Goal: Navigation & Orientation: Find specific page/section

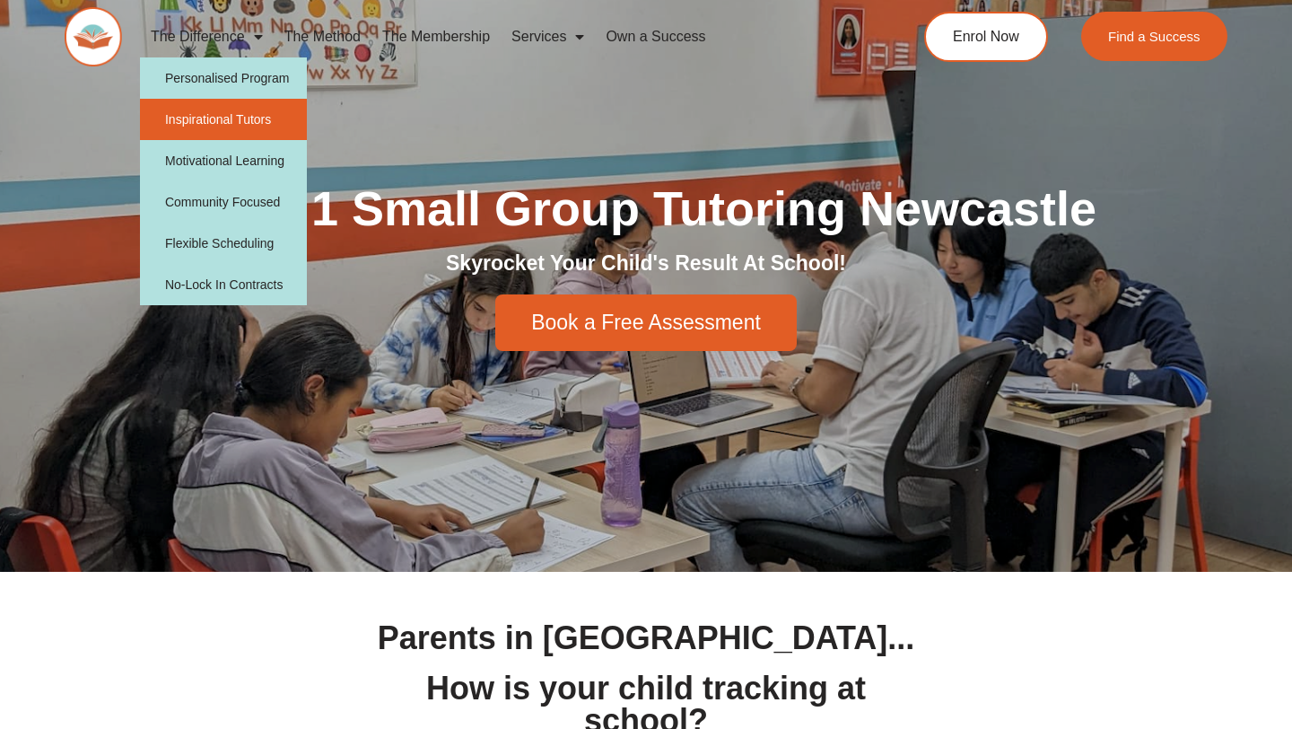
click at [196, 112] on link "Inspirational Tutors" at bounding box center [224, 119] width 168 height 41
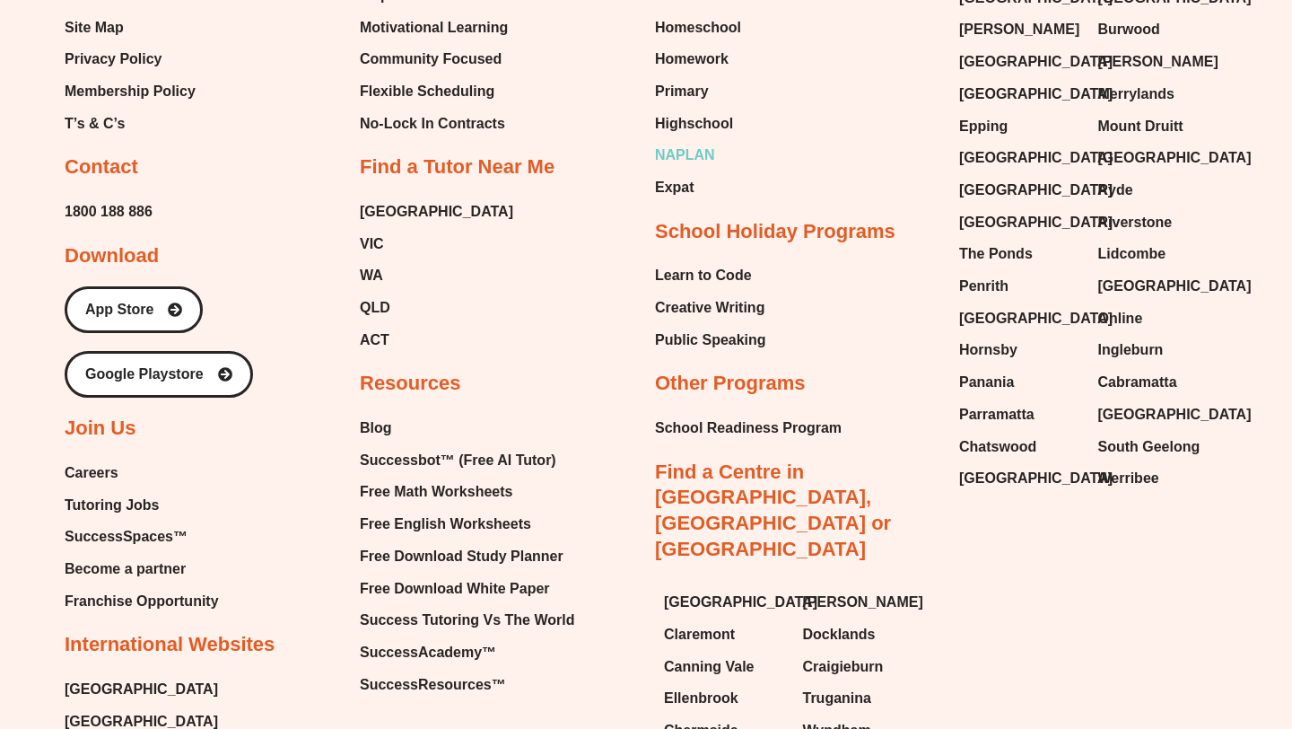
scroll to position [4343, 0]
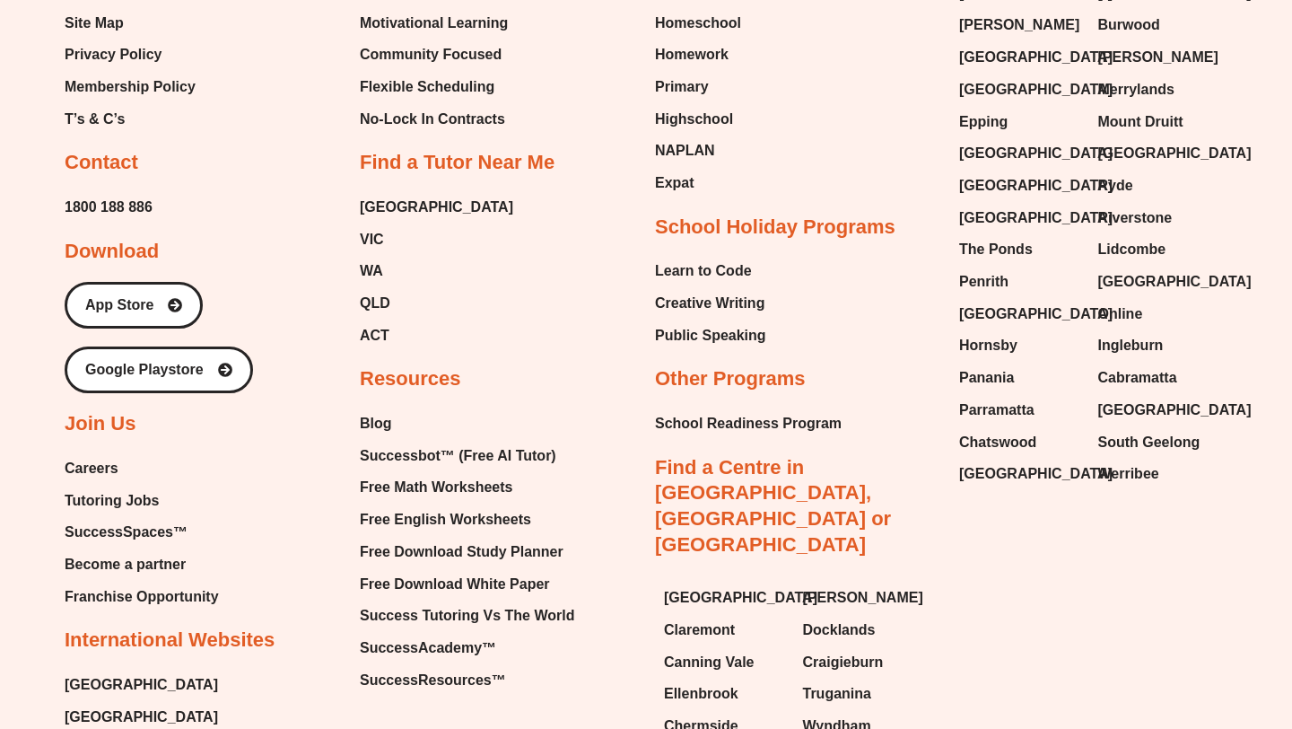
click at [99, 487] on span "Tutoring Jobs" at bounding box center [112, 500] width 94 height 27
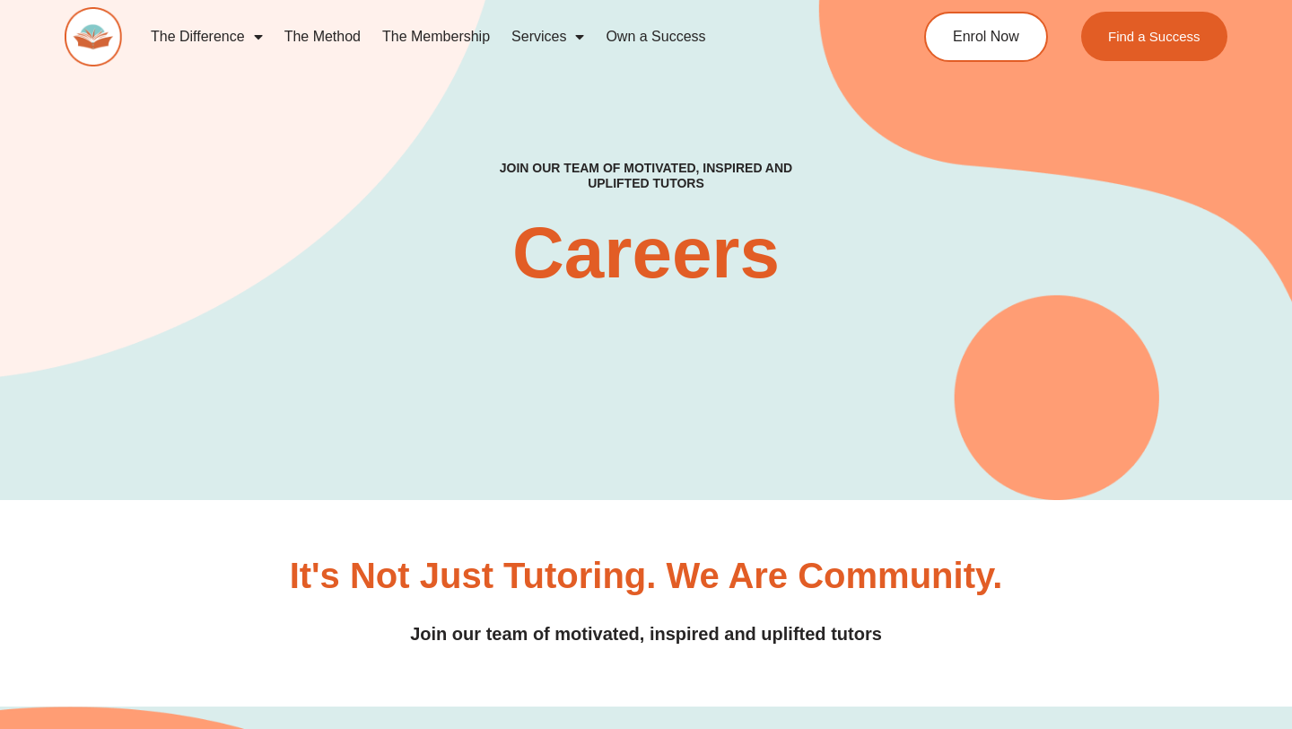
click at [326, 39] on link "The Method" at bounding box center [323, 36] width 98 height 41
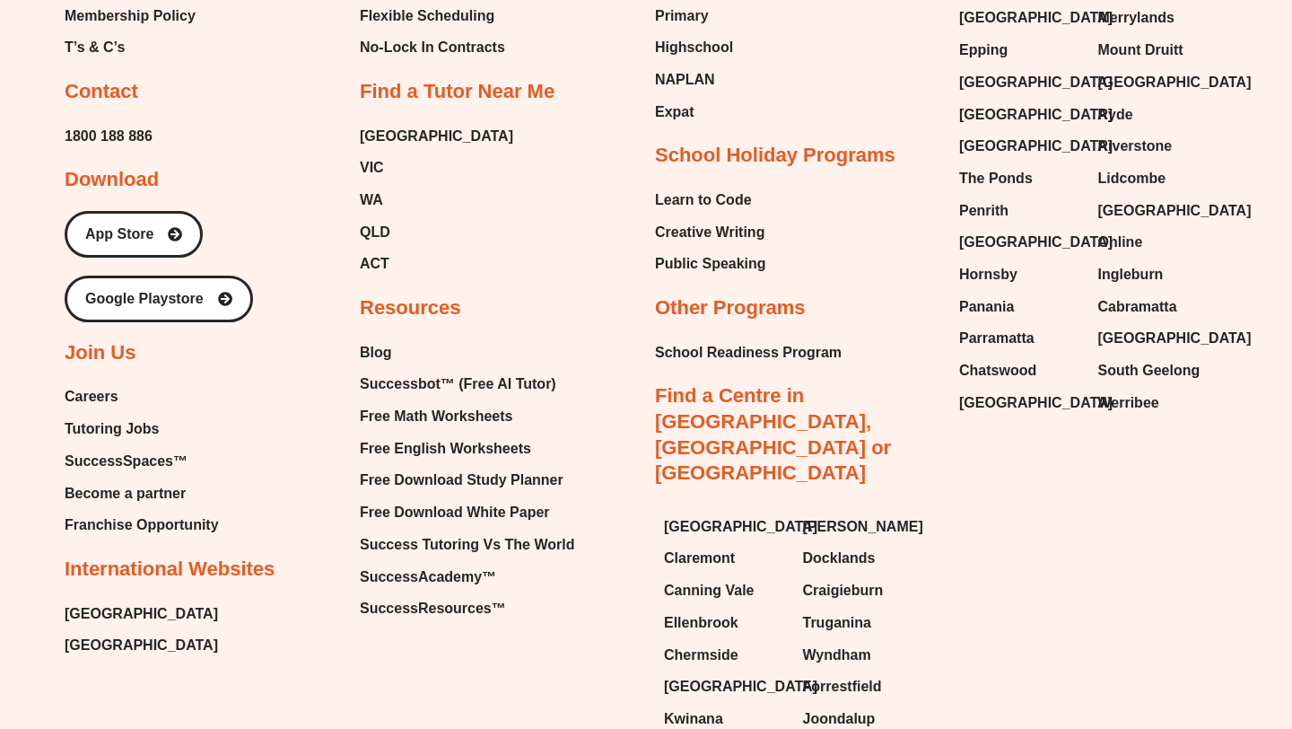
scroll to position [4233, 0]
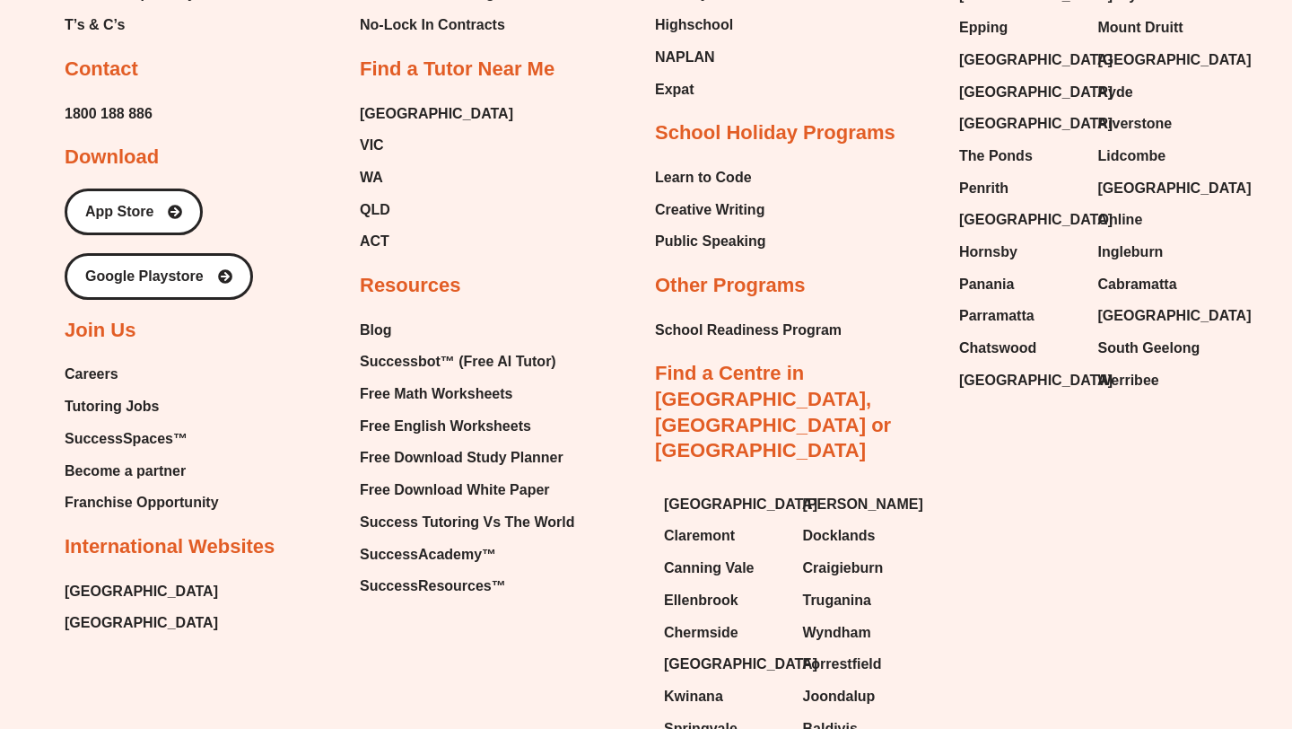
click at [140, 393] on span "Tutoring Jobs" at bounding box center [112, 406] width 94 height 27
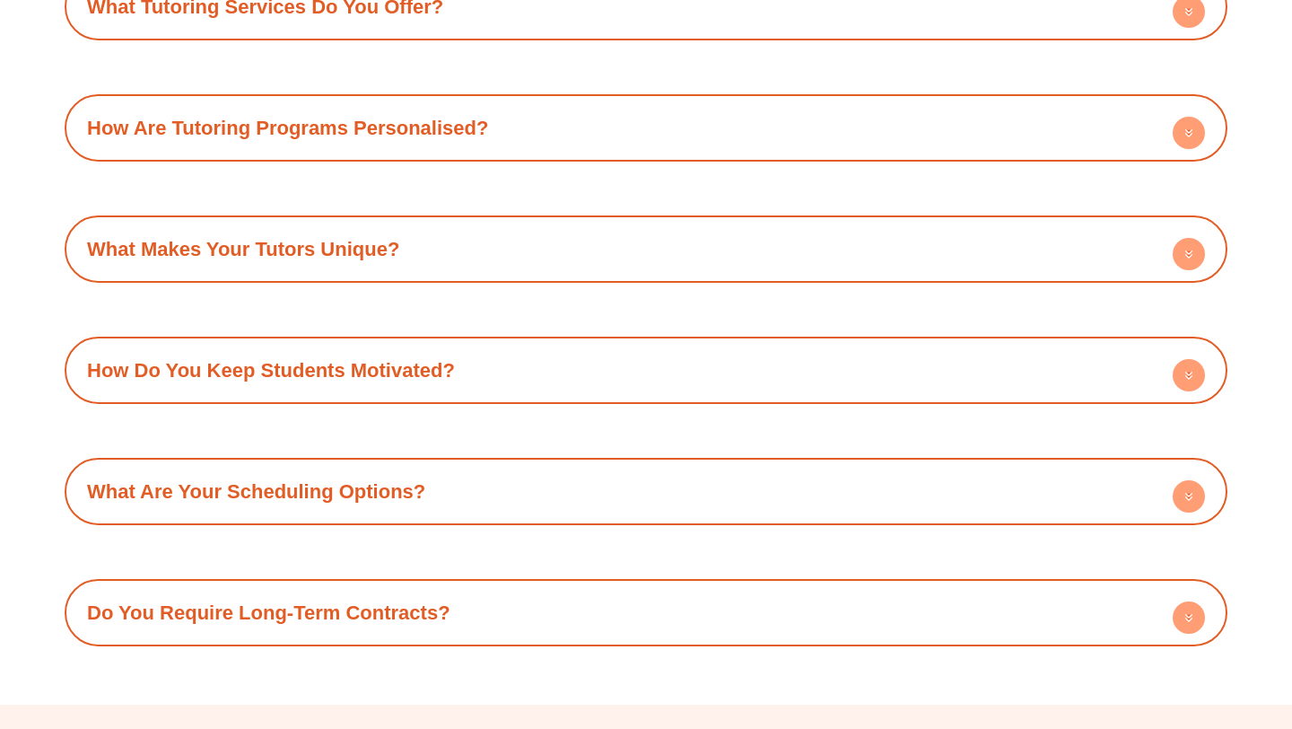
scroll to position [2227, 0]
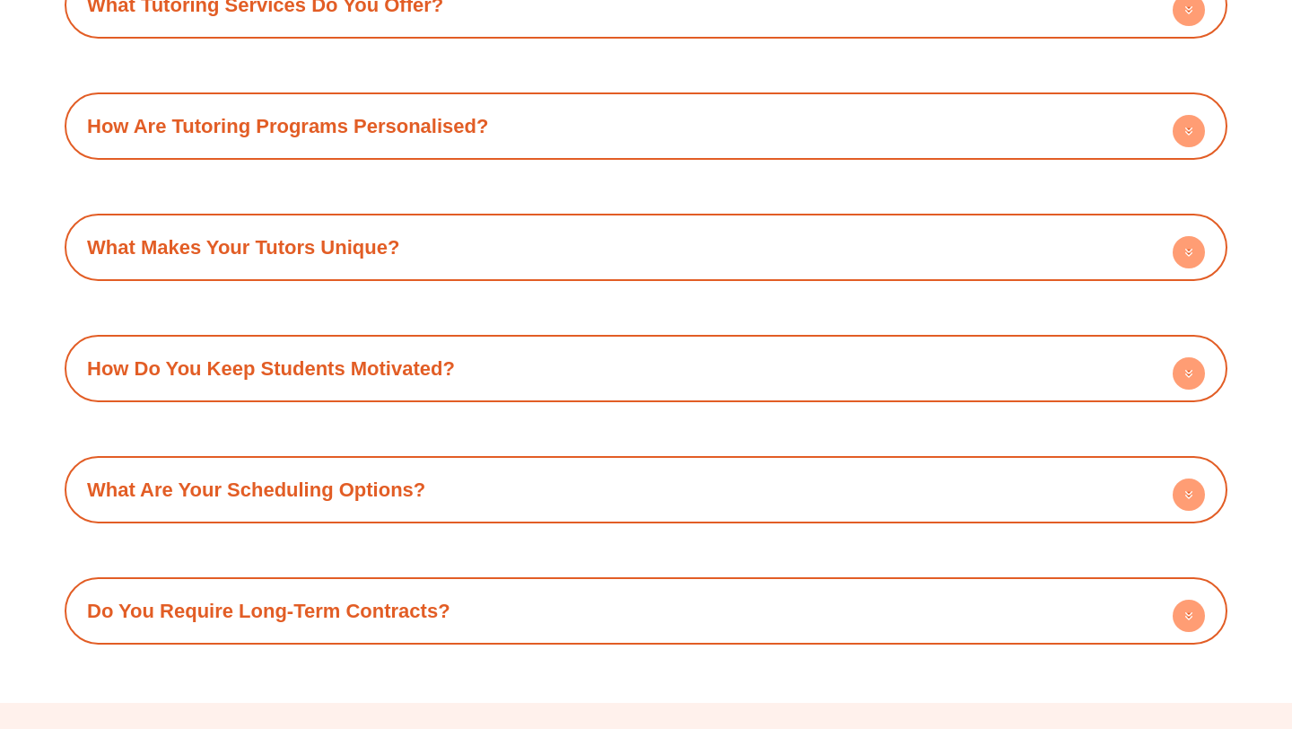
click at [1194, 121] on circle at bounding box center [1189, 131] width 32 height 32
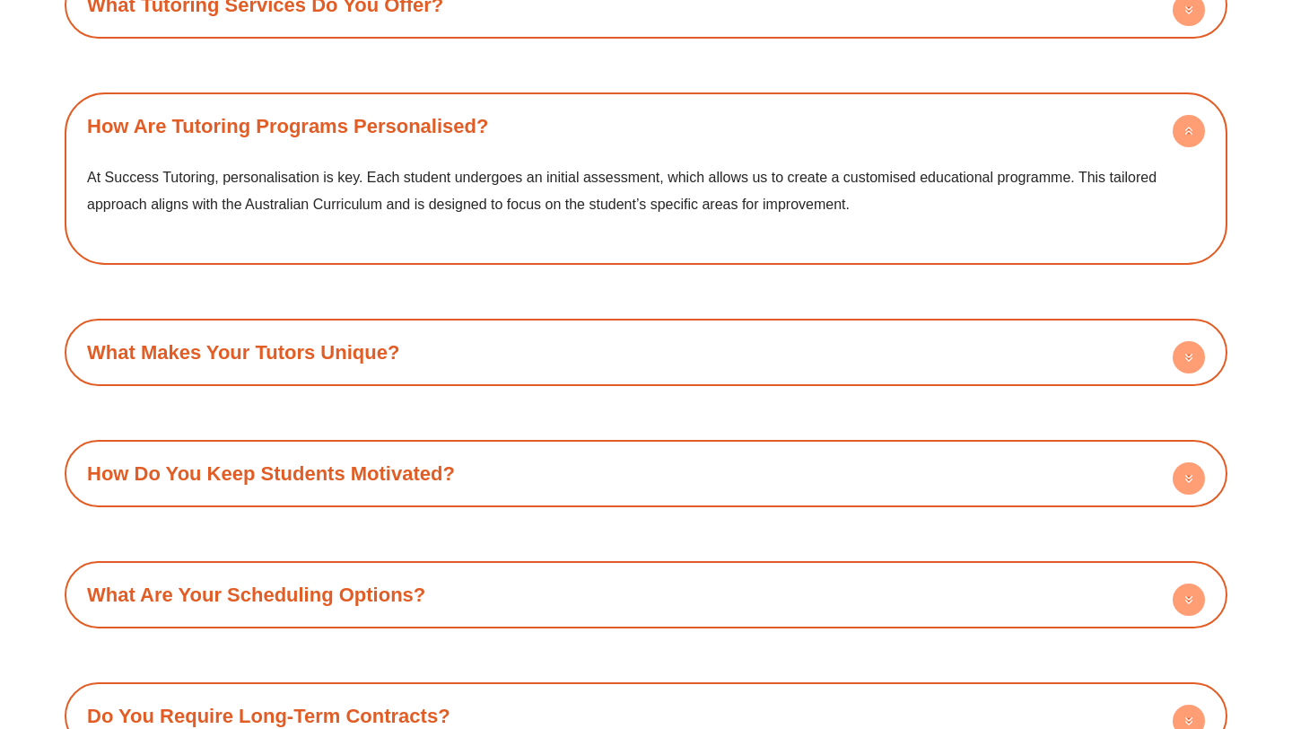
click at [1183, 375] on span at bounding box center [1189, 360] width 32 height 38
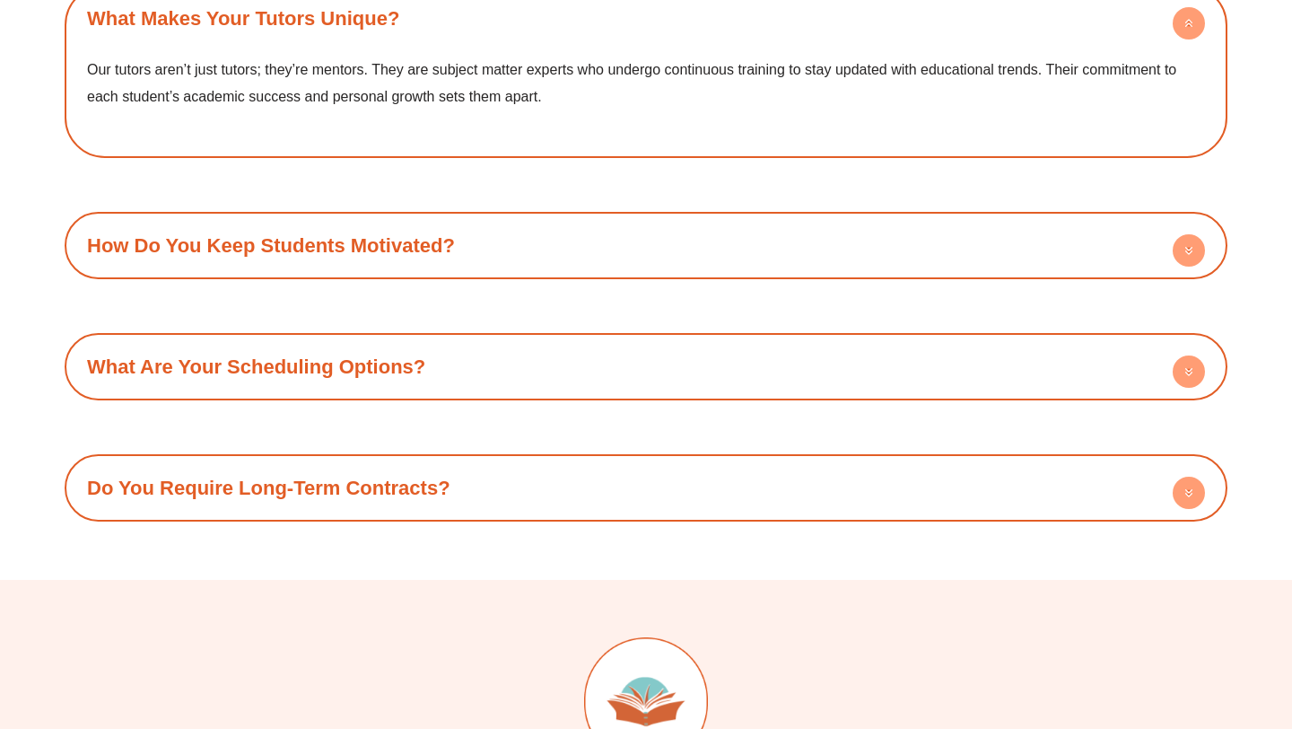
scroll to position [2561, 0]
click at [1204, 360] on icon at bounding box center [1189, 371] width 32 height 32
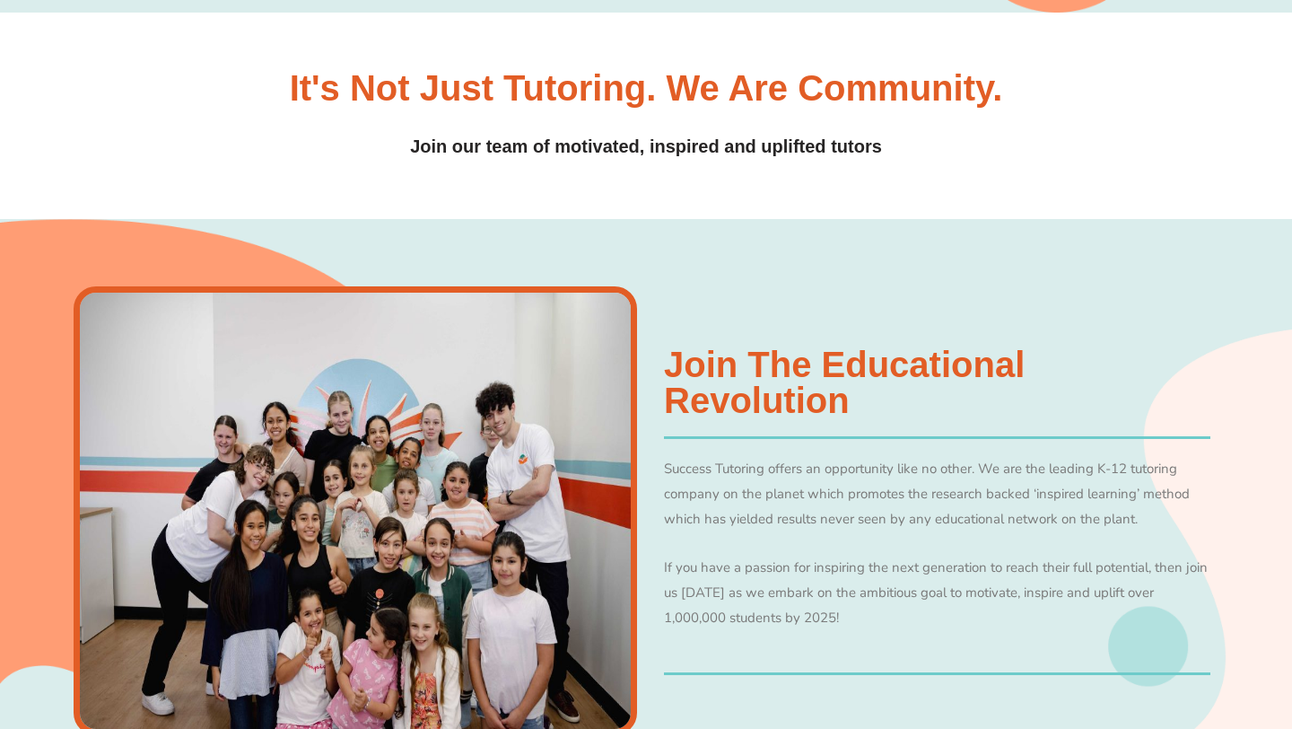
scroll to position [0, 0]
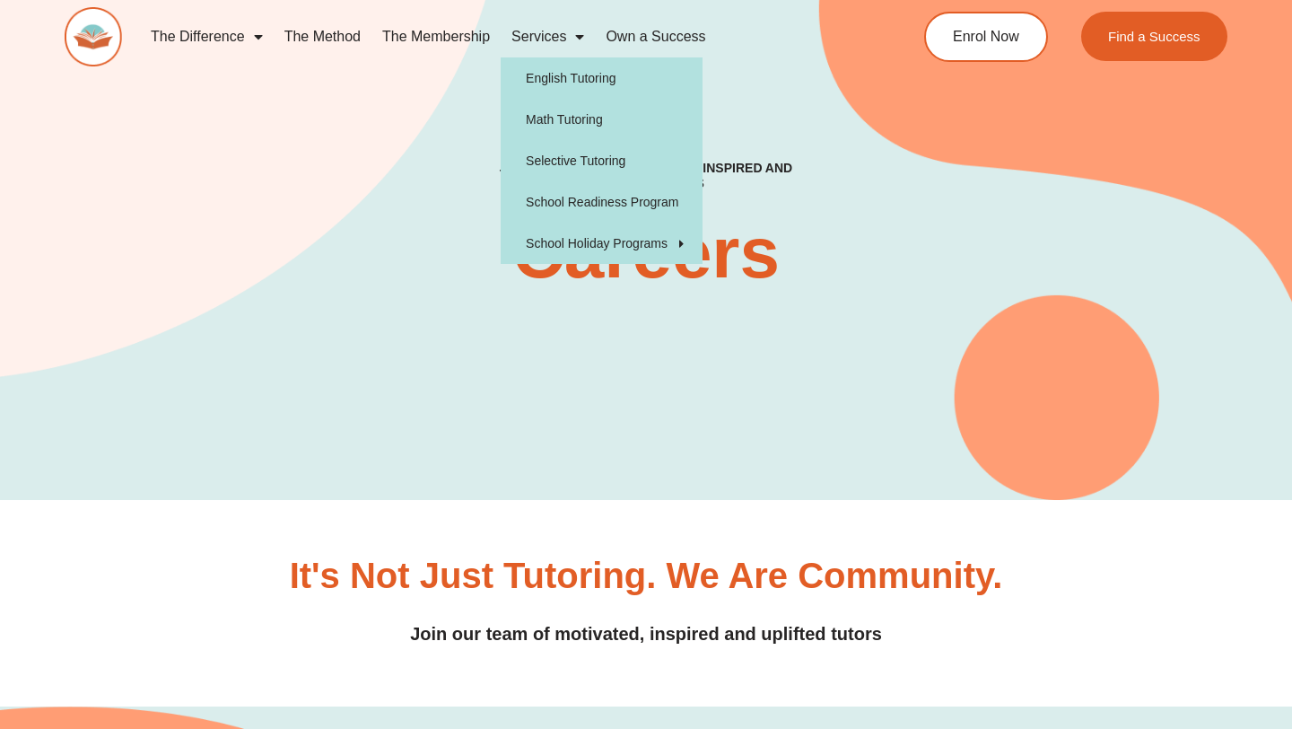
click at [549, 41] on link "Services" at bounding box center [548, 36] width 94 height 41
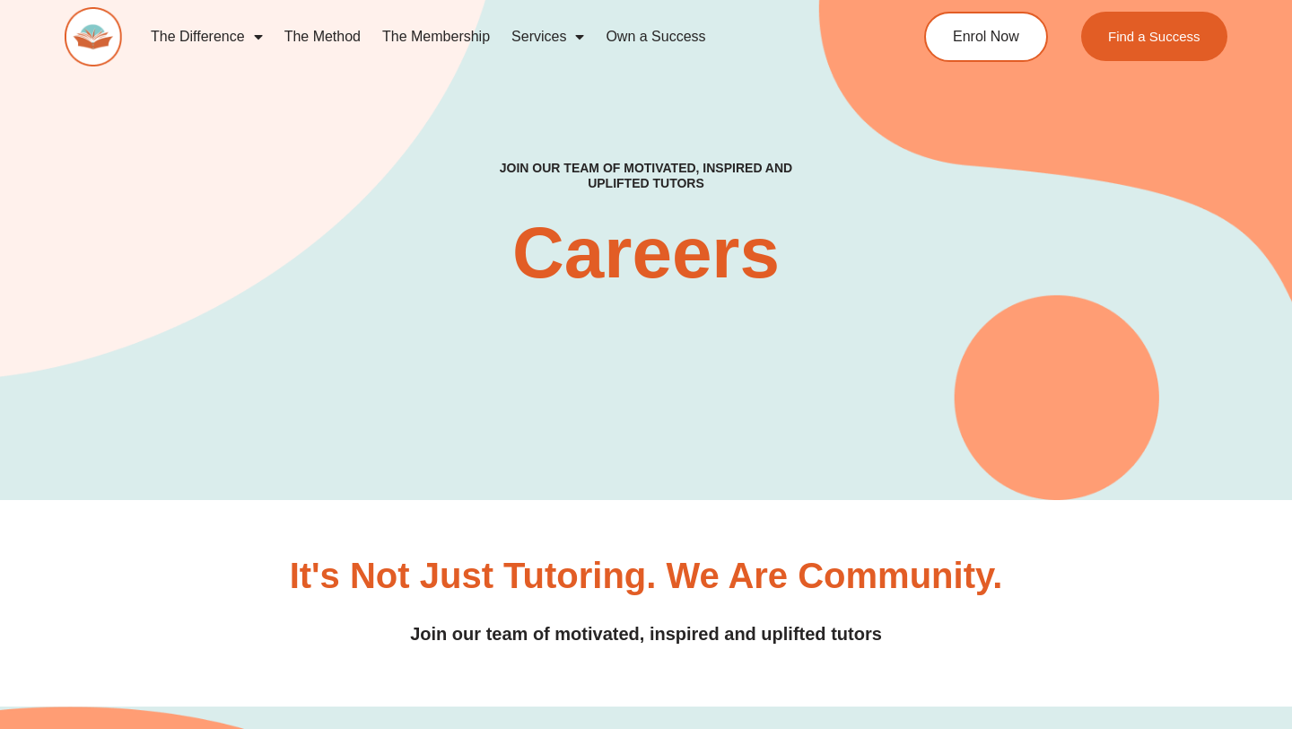
click at [549, 41] on link "Services" at bounding box center [548, 36] width 94 height 41
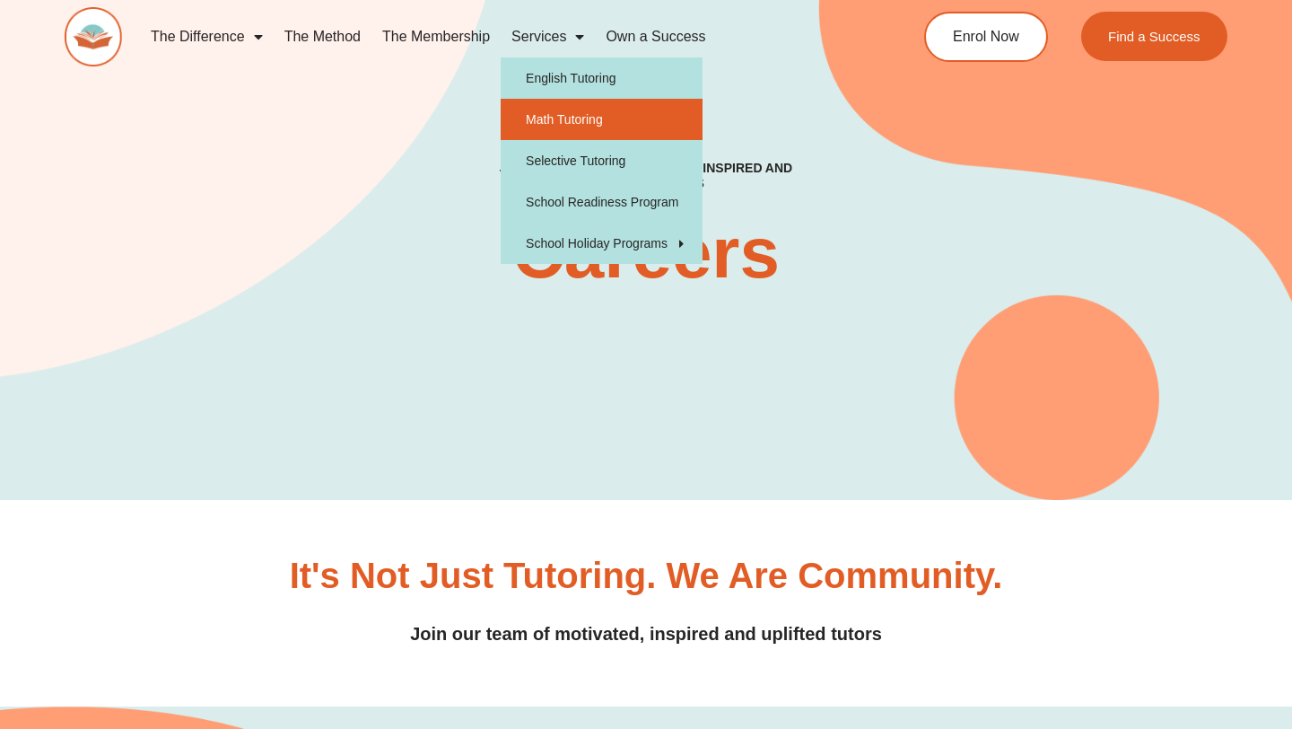
click at [551, 116] on link "Math Tutoring" at bounding box center [602, 119] width 202 height 41
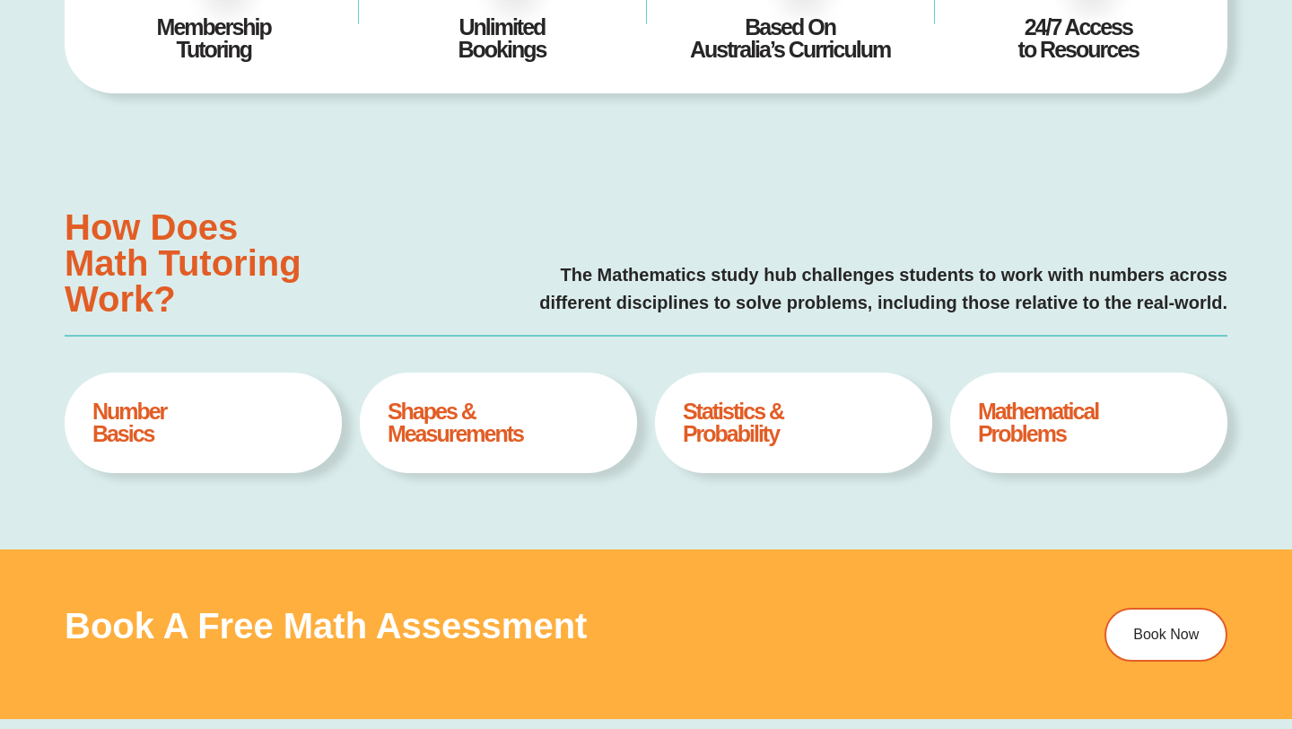
type input "*"
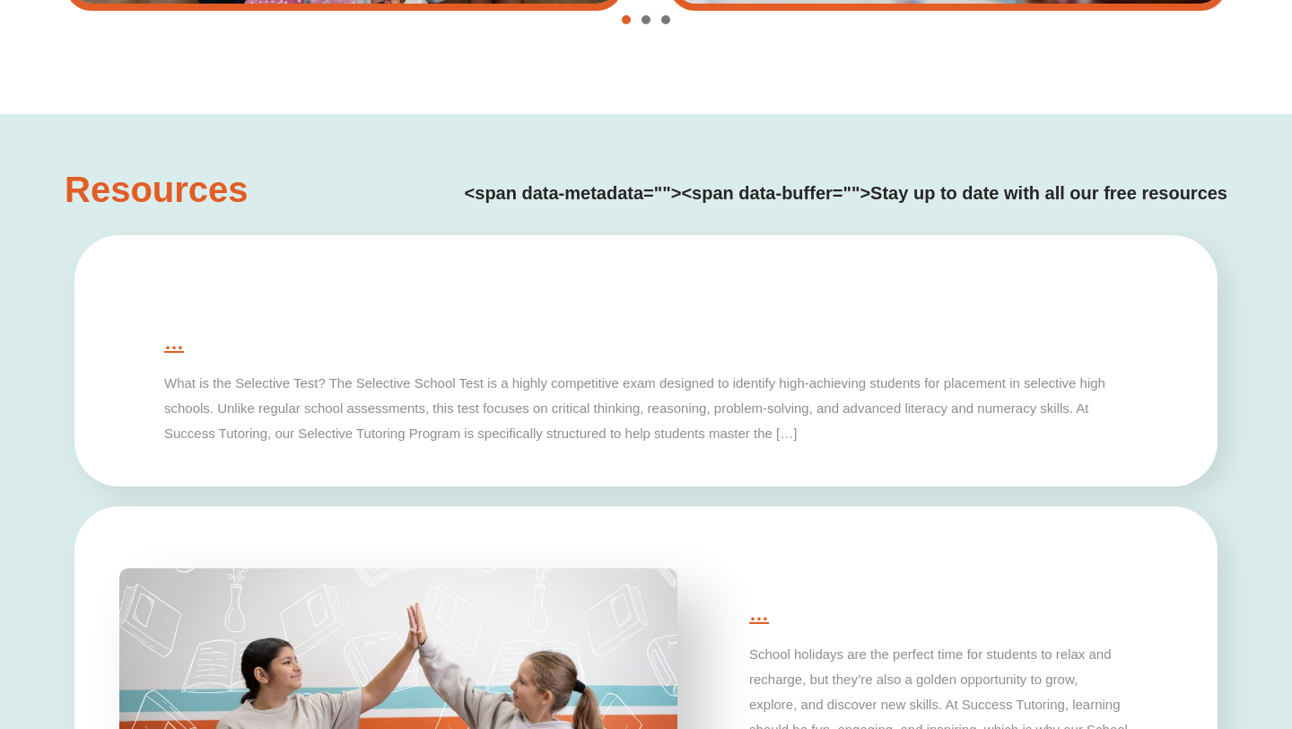
scroll to position [3943, 0]
